Goal: Task Accomplishment & Management: Use online tool/utility

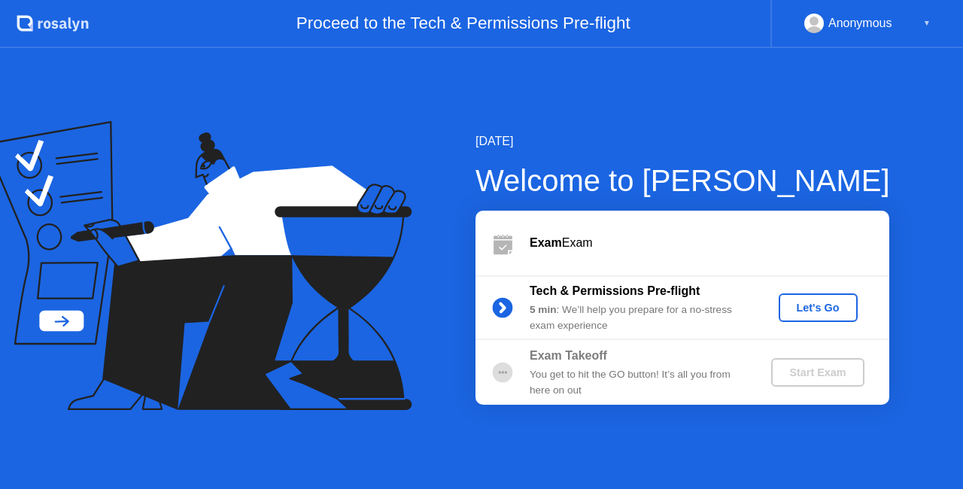
drag, startPoint x: 543, startPoint y: 384, endPoint x: 671, endPoint y: 381, distance: 127.9
click at [671, 381] on div "You get to hit the GO button! It’s all you from here on out" at bounding box center [638, 382] width 217 height 31
click at [827, 317] on button "Let's Go" at bounding box center [817, 307] width 79 height 29
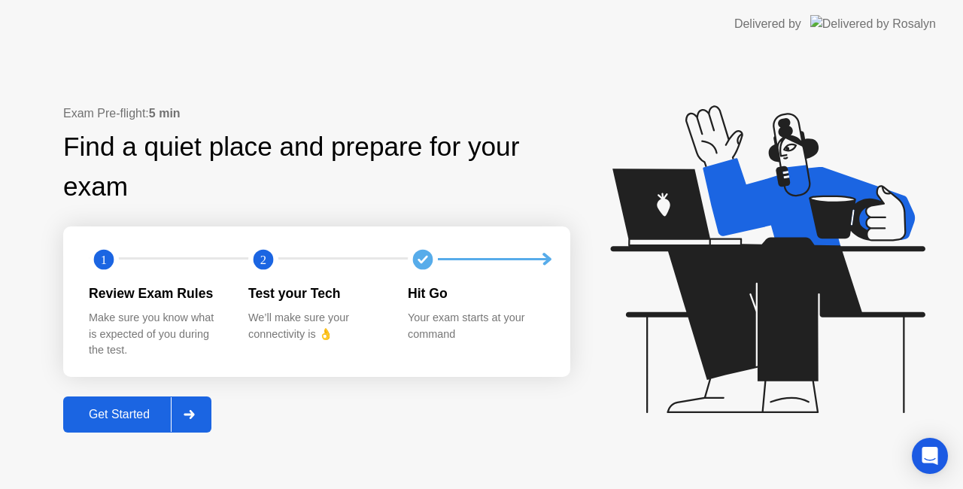
click at [199, 417] on div at bounding box center [189, 414] width 36 height 35
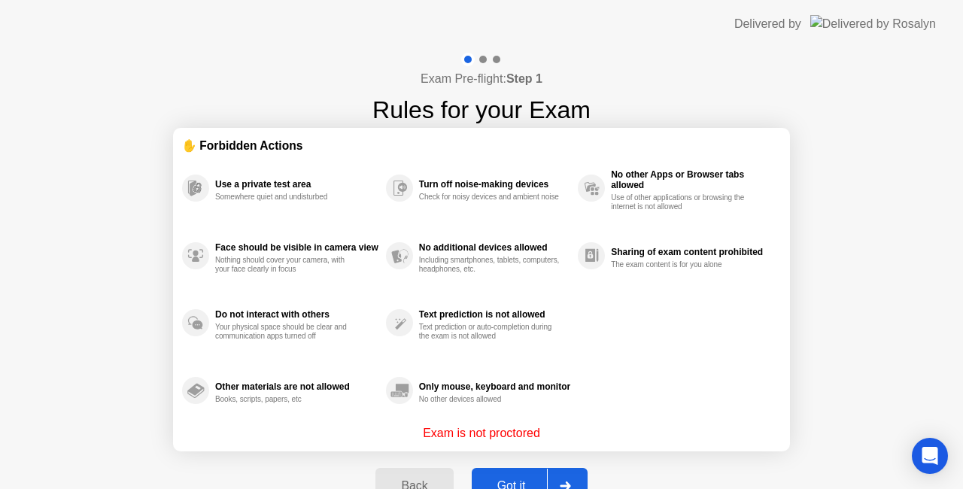
click at [575, 480] on div at bounding box center [565, 486] width 36 height 35
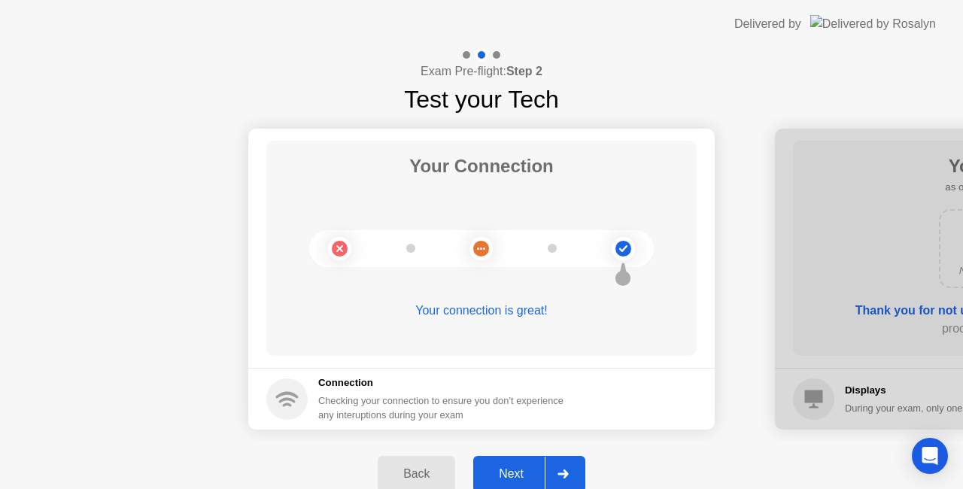
click at [570, 463] on div at bounding box center [563, 474] width 36 height 35
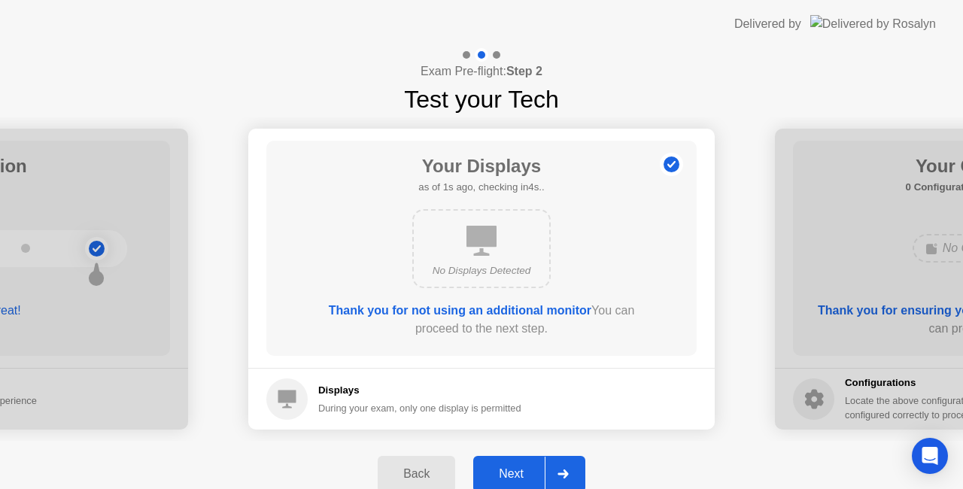
click at [572, 466] on div at bounding box center [563, 474] width 36 height 35
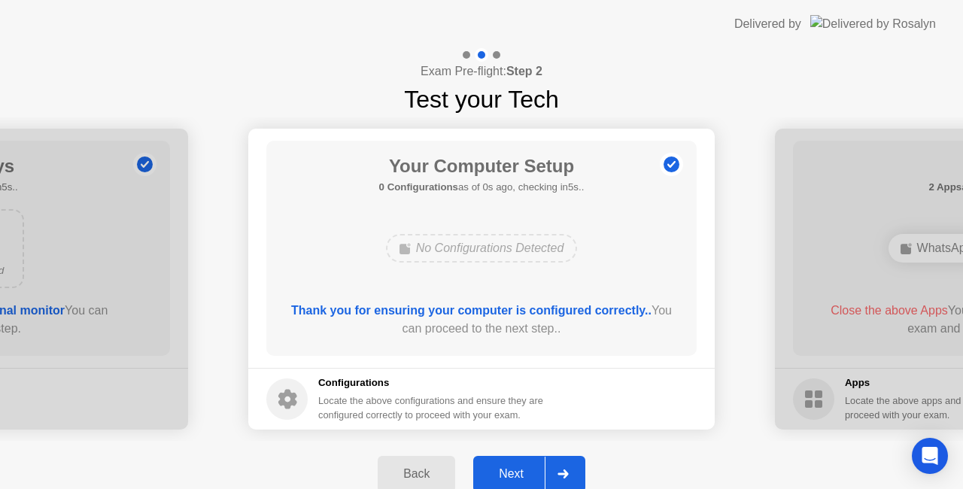
click at [573, 466] on div at bounding box center [563, 474] width 36 height 35
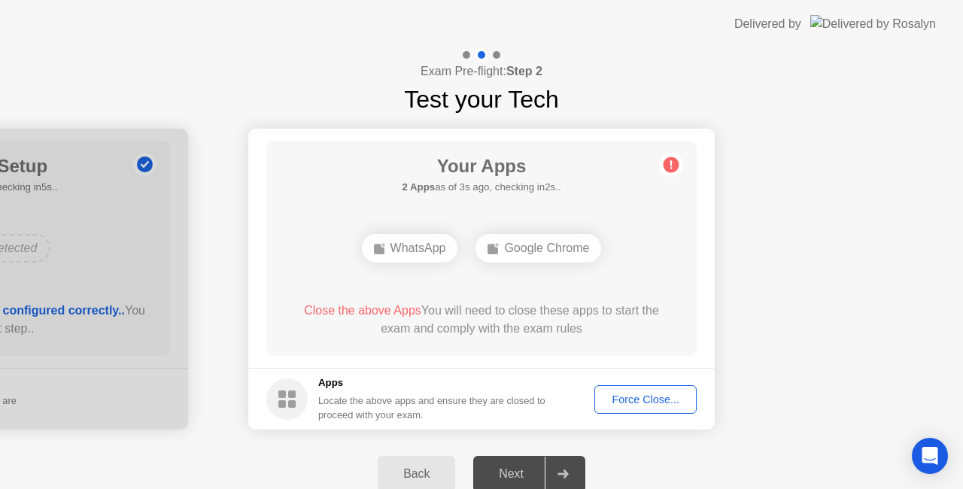
click at [626, 397] on div "Force Close..." at bounding box center [645, 399] width 92 height 12
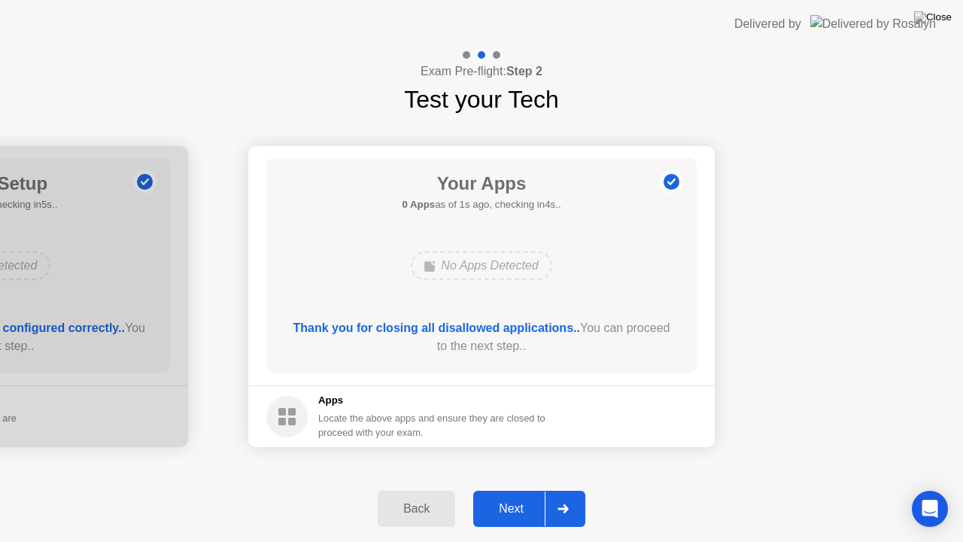
click at [557, 488] on icon at bounding box center [562, 508] width 11 height 9
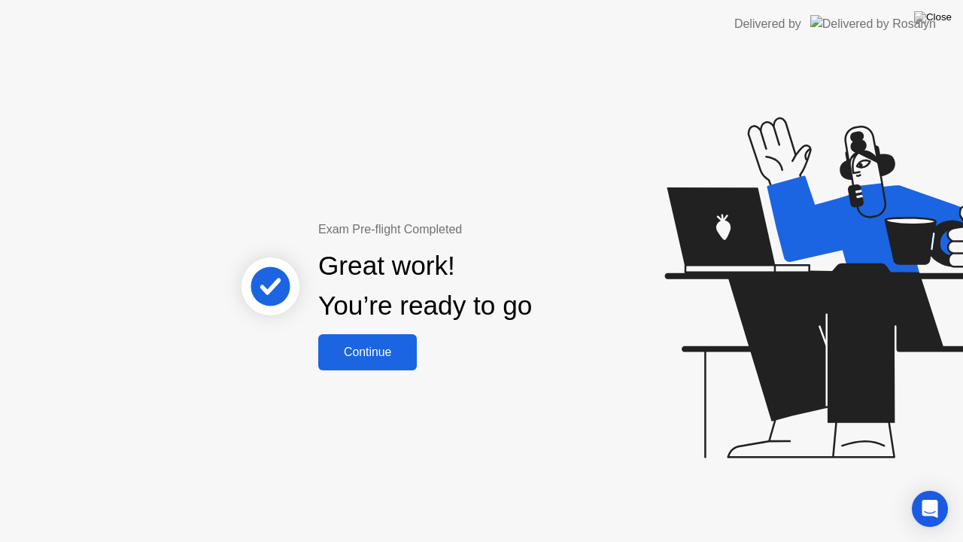
click at [381, 363] on button "Continue" at bounding box center [367, 352] width 99 height 36
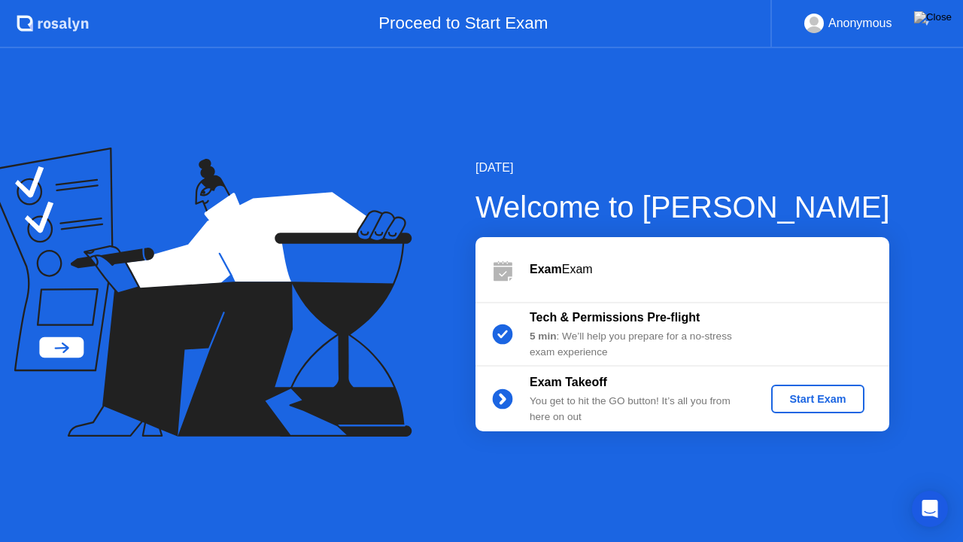
click at [832, 397] on div "Start Exam" at bounding box center [817, 399] width 80 height 12
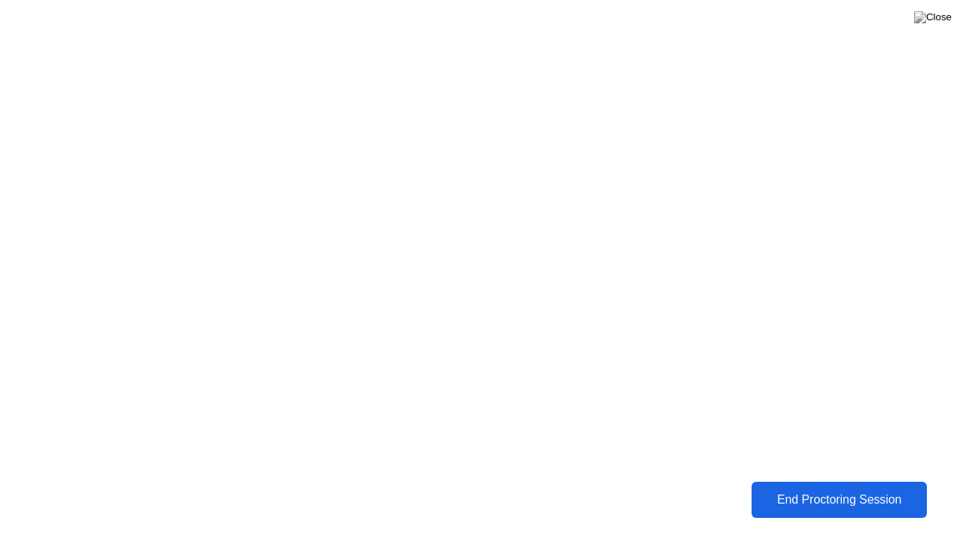
click at [831, 488] on div "End Proctoring Session" at bounding box center [839, 500] width 166 height 14
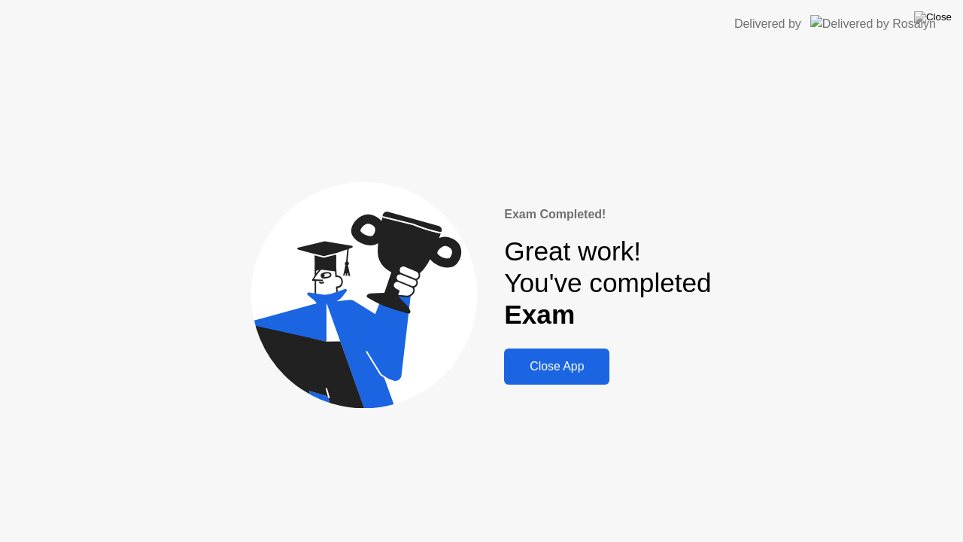
click at [569, 360] on div "Close App" at bounding box center [556, 367] width 96 height 14
